Goal: Task Accomplishment & Management: Use online tool/utility

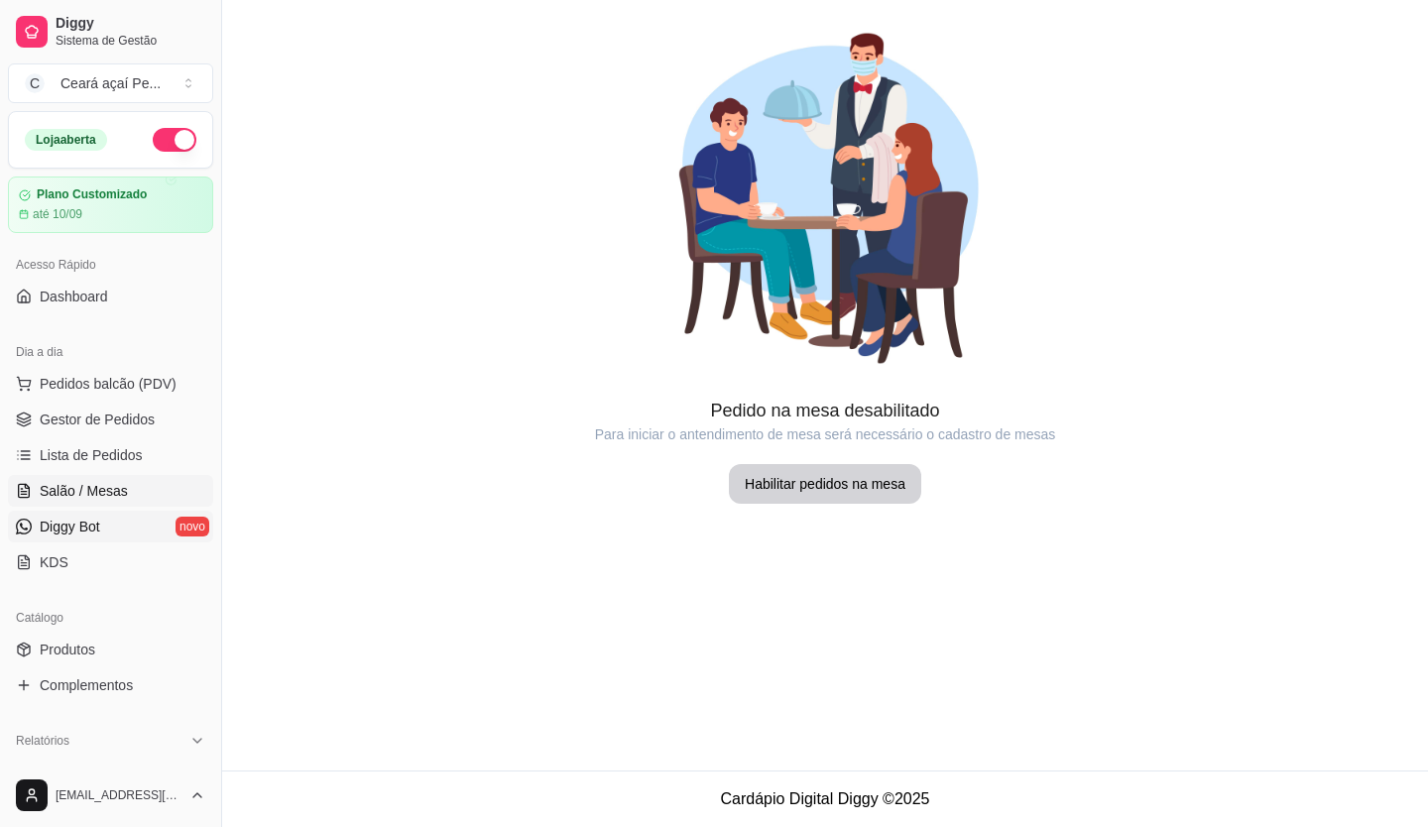
click at [28, 531] on icon at bounding box center [24, 527] width 16 height 16
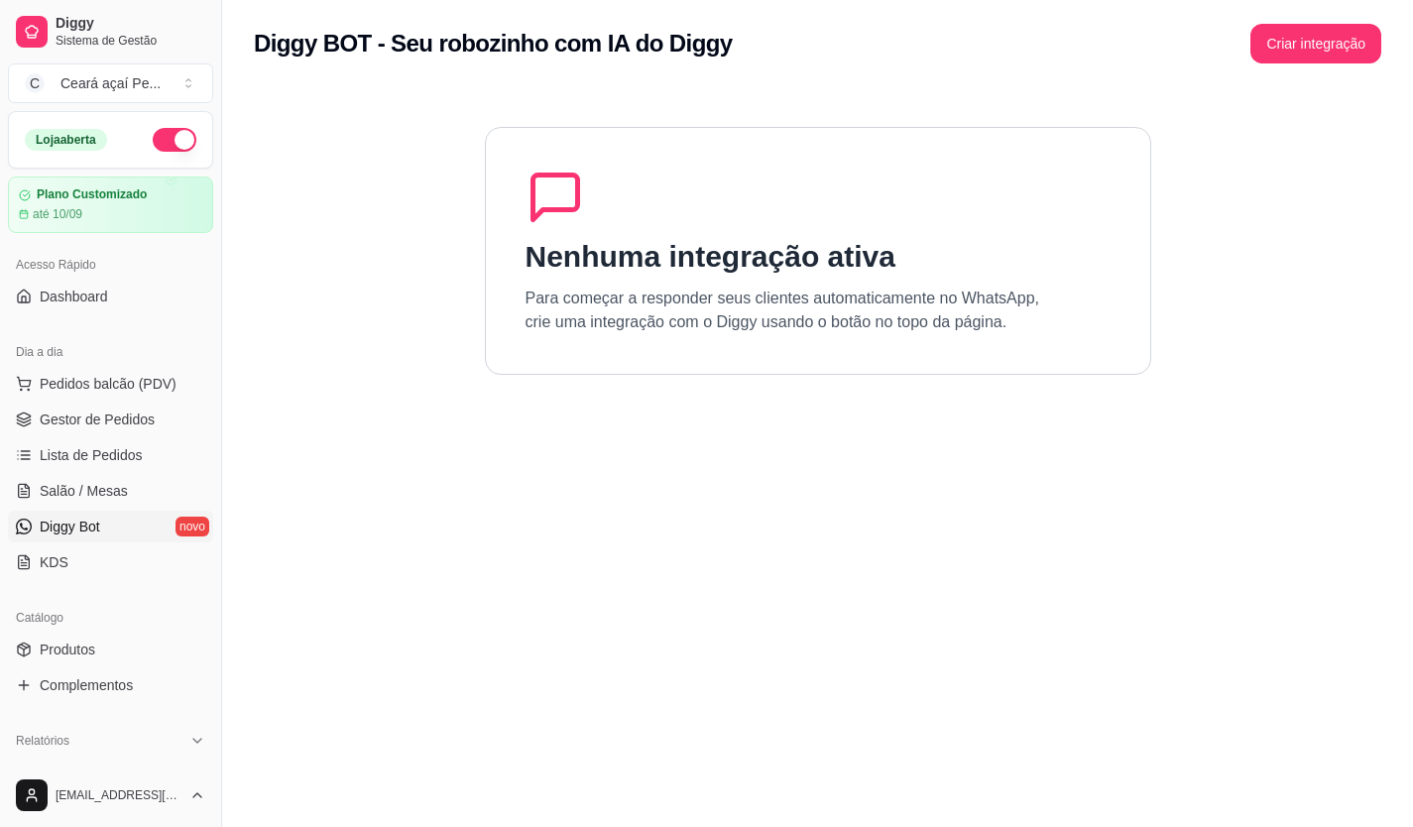
click at [180, 523] on link "Diggy Bot novo" at bounding box center [110, 527] width 205 height 32
click at [65, 559] on link "KDS" at bounding box center [110, 563] width 205 height 32
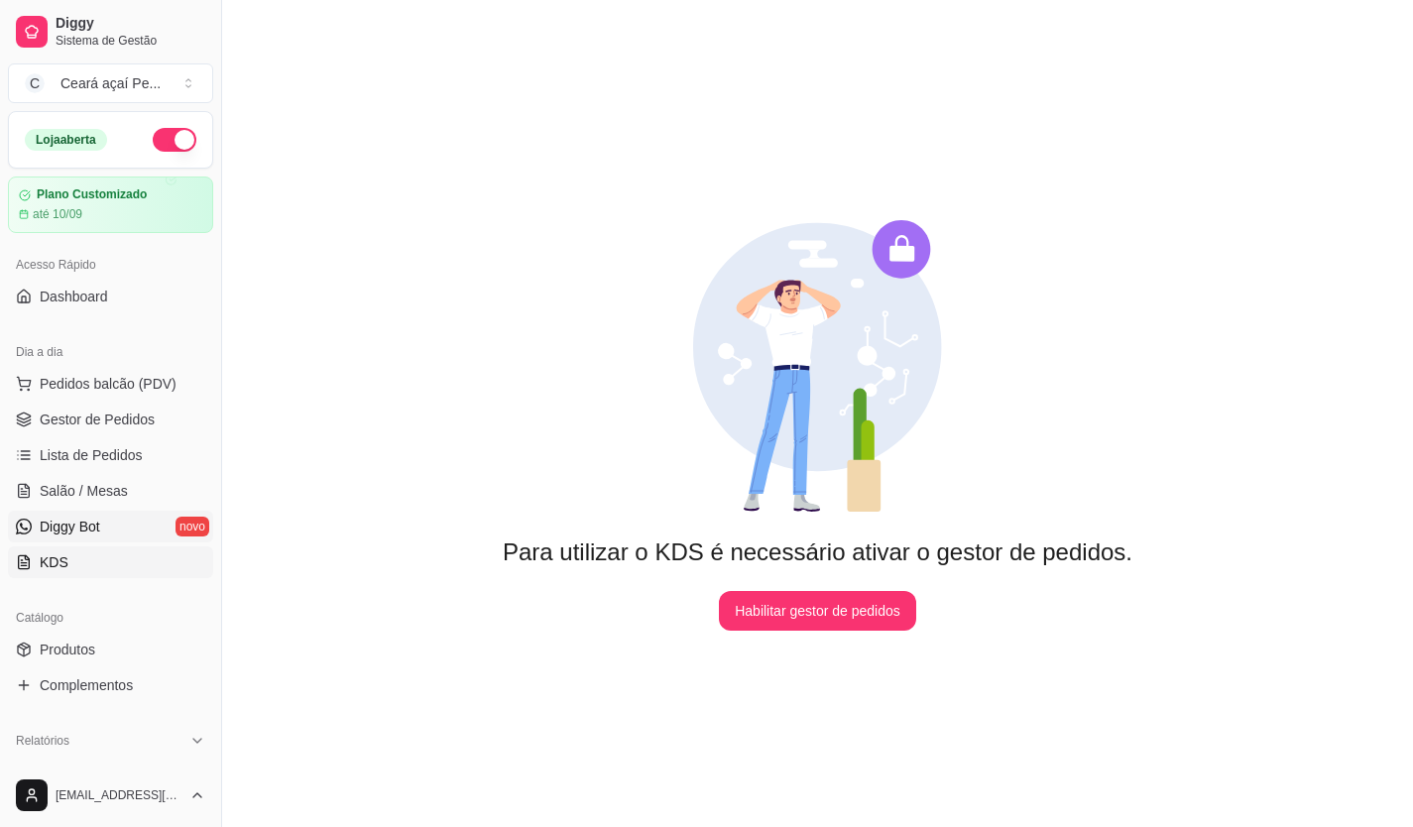
click at [99, 529] on span "Diggy Bot" at bounding box center [70, 527] width 61 height 20
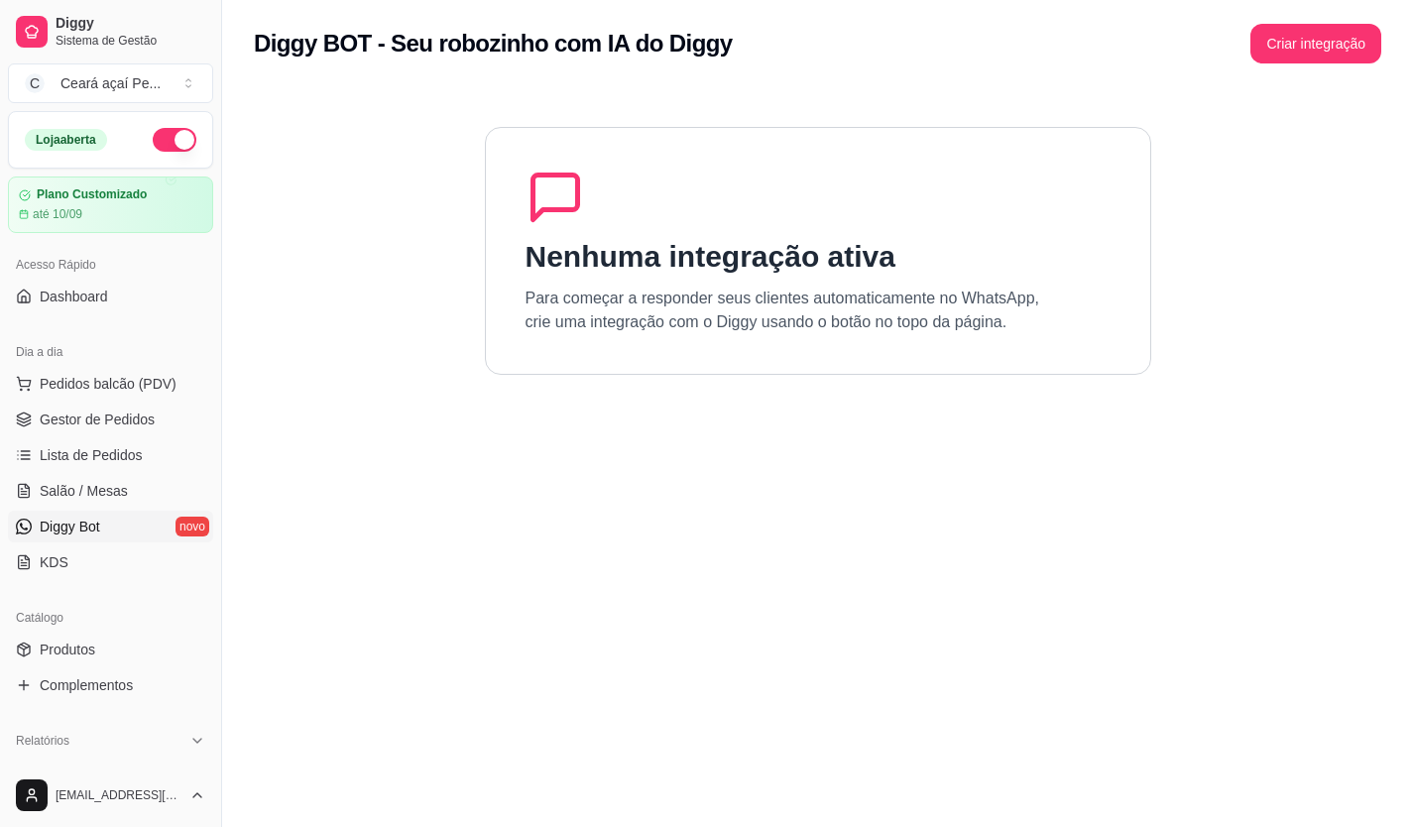
click at [602, 44] on h2 "Diggy BOT - Seu robozinho com IA do Diggy" at bounding box center [493, 44] width 479 height 32
click at [1312, 39] on button "Criar integração" at bounding box center [1316, 44] width 127 height 39
click at [158, 83] on button "C Ceará açaí Pe ..." at bounding box center [110, 83] width 205 height 40
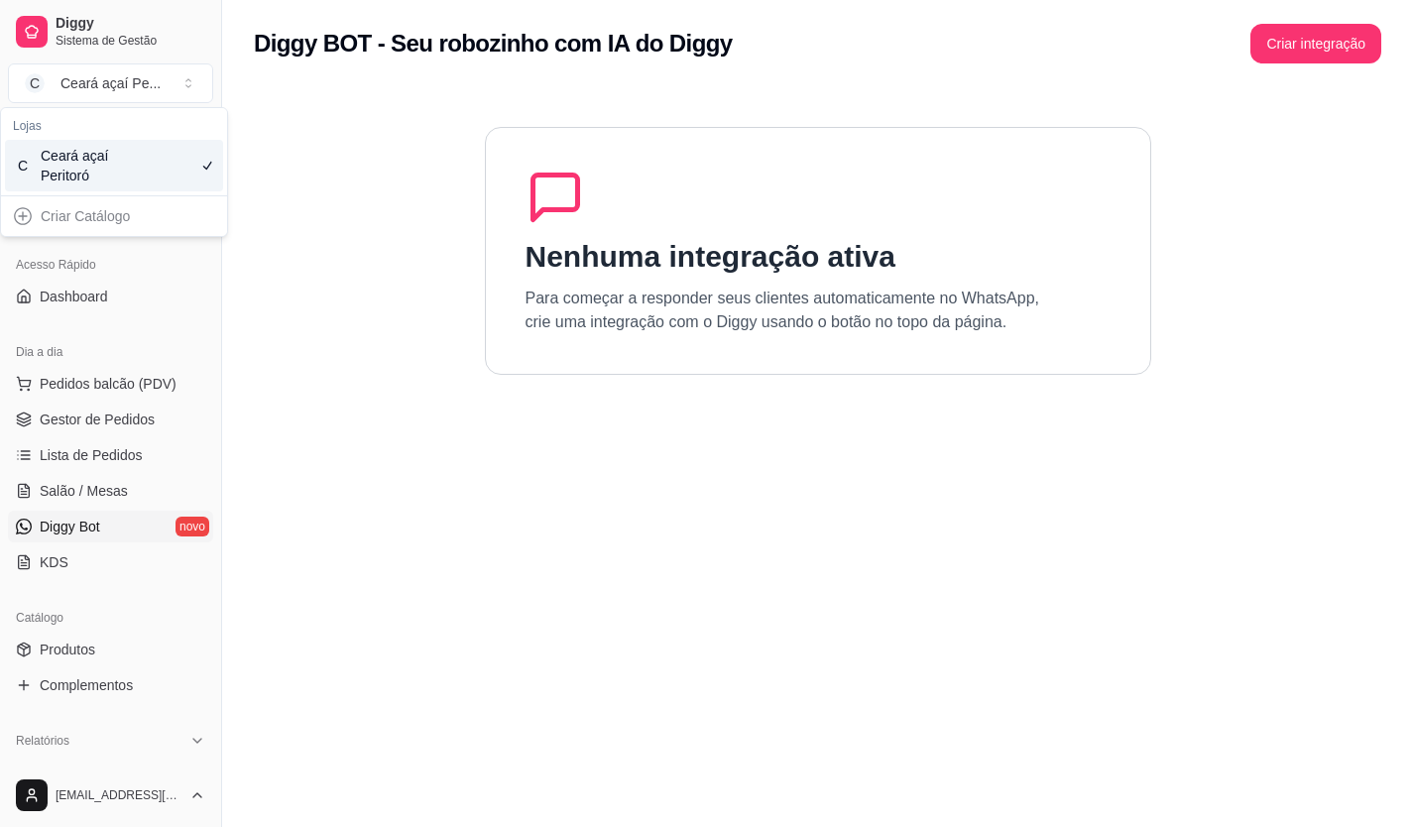
click at [278, 158] on section "Nenhuma integração ativa Para começar a responder seus clientes automaticamente…" at bounding box center [818, 500] width 1128 height 827
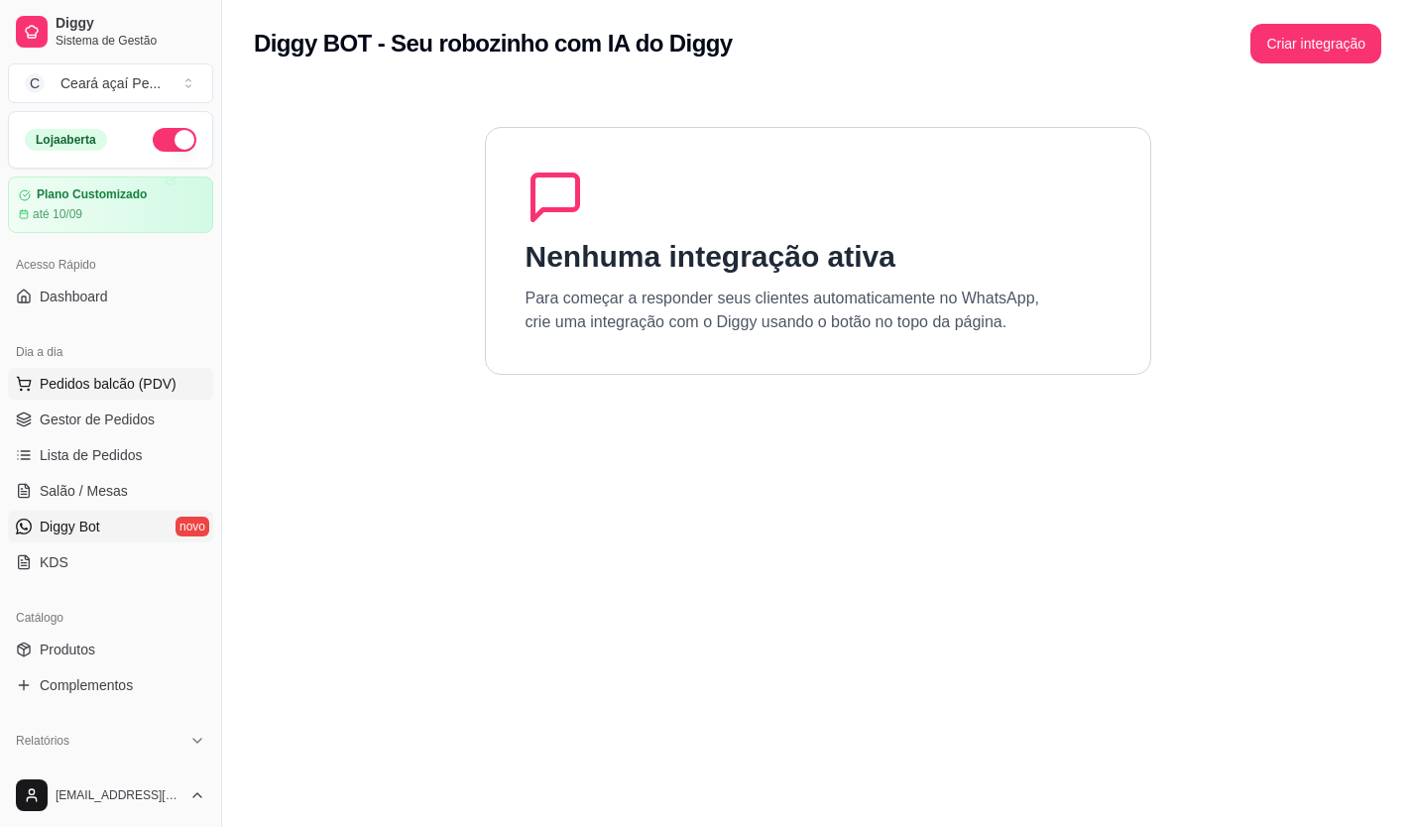
click at [116, 388] on span "Pedidos balcão (PDV)" at bounding box center [108, 384] width 137 height 20
